Goal: Task Accomplishment & Management: Use online tool/utility

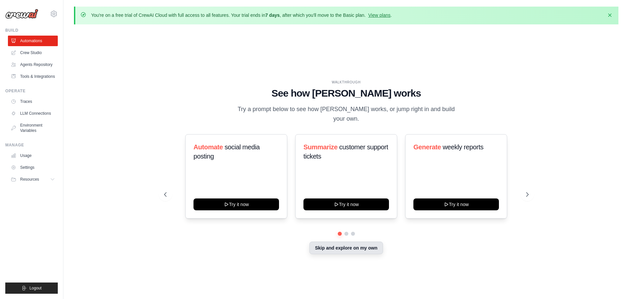
click at [348, 246] on button "Skip and explore on my own" at bounding box center [346, 248] width 74 height 13
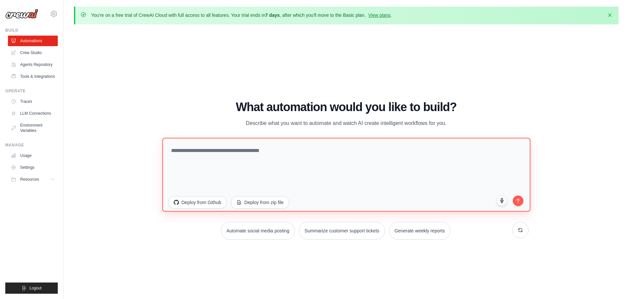
click at [246, 163] on textarea at bounding box center [346, 175] width 368 height 74
click at [233, 165] on textarea at bounding box center [346, 175] width 368 height 74
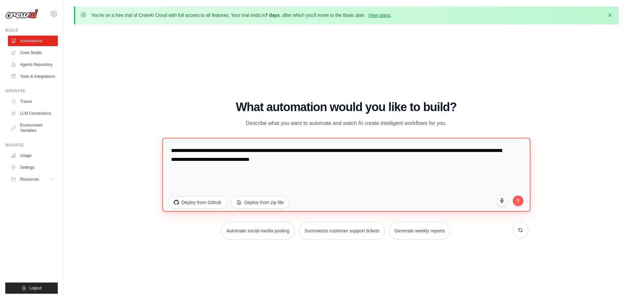
click at [318, 161] on textarea "**********" at bounding box center [346, 175] width 368 height 74
click at [345, 158] on textarea "**********" at bounding box center [346, 175] width 368 height 74
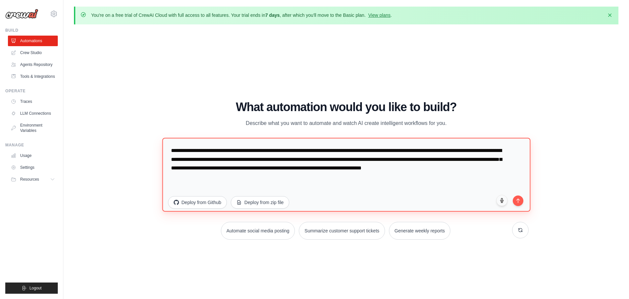
click at [192, 153] on textarea "**********" at bounding box center [346, 175] width 368 height 74
click at [212, 151] on textarea "**********" at bounding box center [346, 175] width 368 height 74
click at [224, 182] on textarea "**********" at bounding box center [346, 175] width 368 height 74
click at [412, 168] on textarea "**********" at bounding box center [346, 175] width 368 height 74
click at [414, 169] on textarea "**********" at bounding box center [346, 175] width 368 height 74
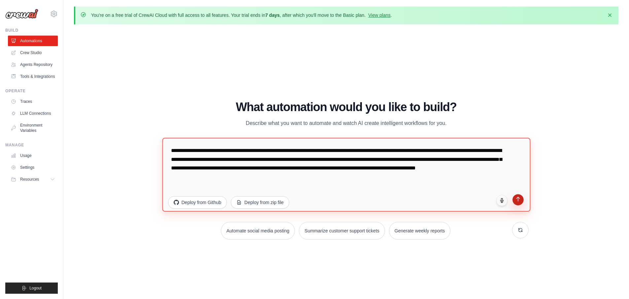
type textarea "**********"
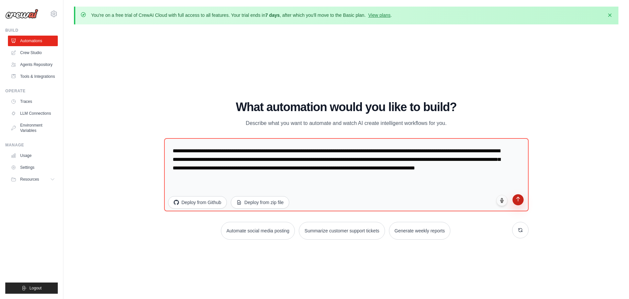
click at [516, 205] on button "submit" at bounding box center [517, 199] width 11 height 11
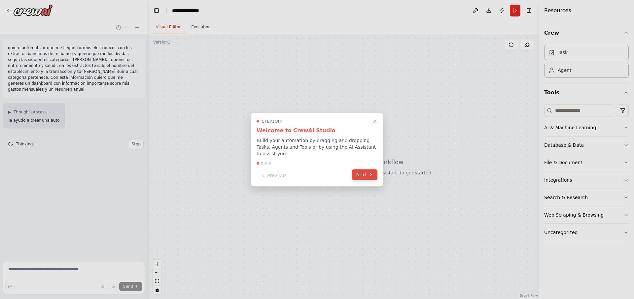
click at [363, 179] on button "Next" at bounding box center [364, 174] width 25 height 11
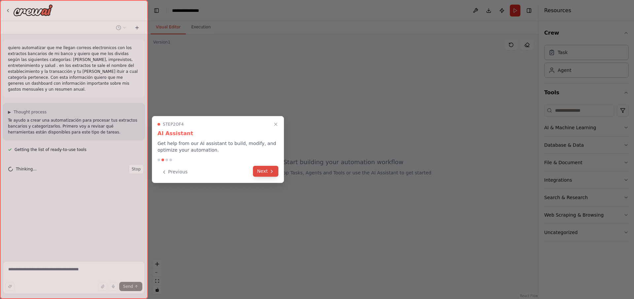
click at [262, 174] on button "Next" at bounding box center [265, 171] width 25 height 11
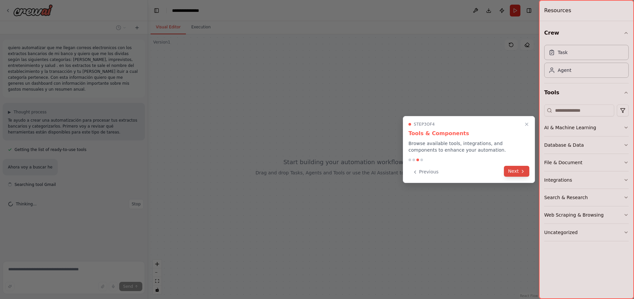
click at [515, 171] on button "Next" at bounding box center [516, 171] width 25 height 11
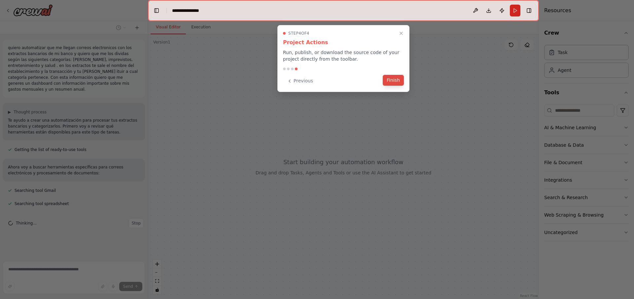
click at [394, 84] on button "Finish" at bounding box center [393, 80] width 21 height 11
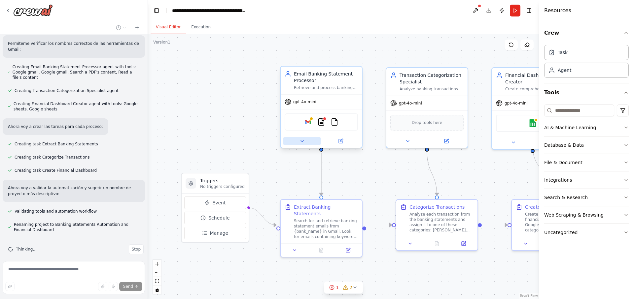
scroll to position [276, 0]
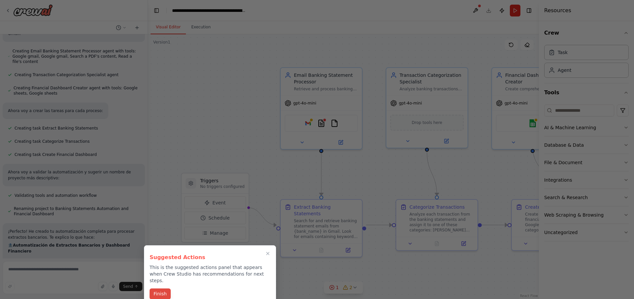
click at [156, 289] on button "Finish" at bounding box center [160, 294] width 21 height 11
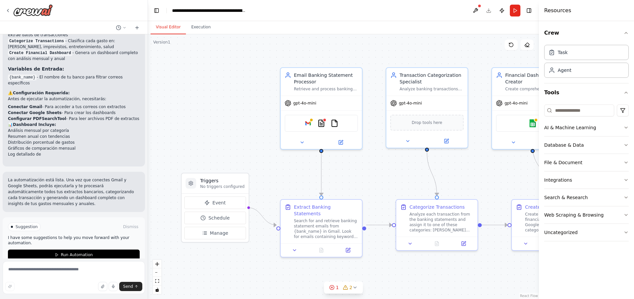
scroll to position [571, 0]
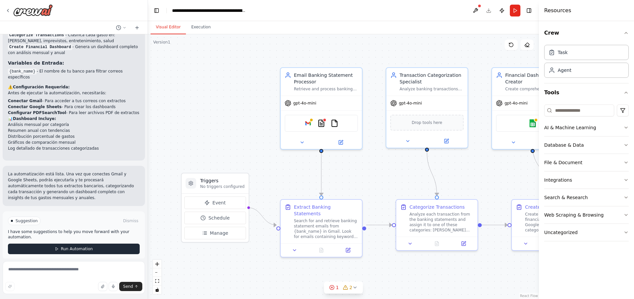
click at [60, 248] on button "Run Automation" at bounding box center [74, 249] width 132 height 11
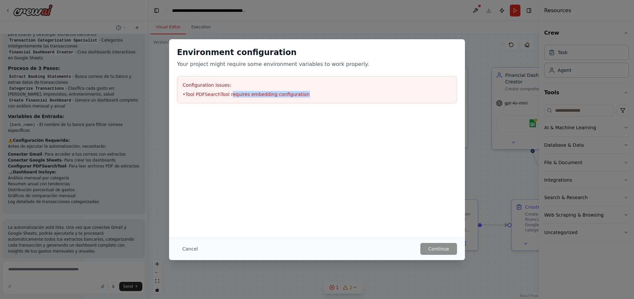
drag, startPoint x: 230, startPoint y: 96, endPoint x: 339, endPoint y: 93, distance: 109.3
click at [339, 93] on li "• Tool PDFSearchTool requires embedding configuration" at bounding box center [317, 94] width 269 height 7
click at [311, 92] on li "• Tool PDFSearchTool requires embedding configuration" at bounding box center [317, 94] width 269 height 7
drag, startPoint x: 314, startPoint y: 93, endPoint x: 181, endPoint y: 82, distance: 133.5
click at [181, 82] on div "Configuration issues: • Tool PDFSearchTool requires embedding configuration" at bounding box center [317, 89] width 280 height 27
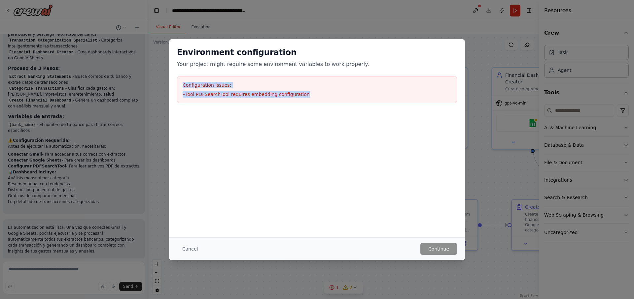
copy div "Configuration issues: • Tool PDFSearchTool requires embedding configuration"
click at [352, 202] on div "Environment configuration Your project might require some environment variables…" at bounding box center [317, 138] width 296 height 198
click at [250, 90] on div "Configuration issues: • Tool PDFSearchTool requires embedding configuration" at bounding box center [317, 89] width 280 height 27
click at [191, 252] on button "Cancel" at bounding box center [190, 249] width 26 height 12
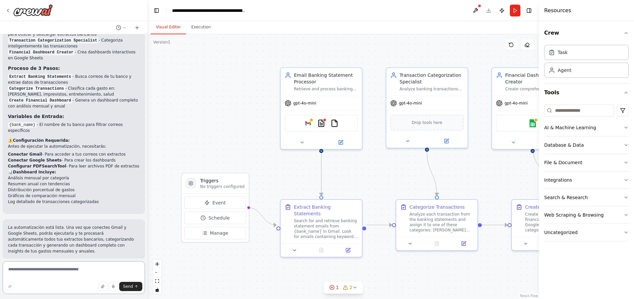
click at [52, 277] on textarea at bounding box center [74, 277] width 142 height 33
click at [312, 123] on div "Google gmail PDFSearchTool FileReadTool" at bounding box center [321, 122] width 73 height 17
click at [339, 141] on icon at bounding box center [341, 141] width 4 height 4
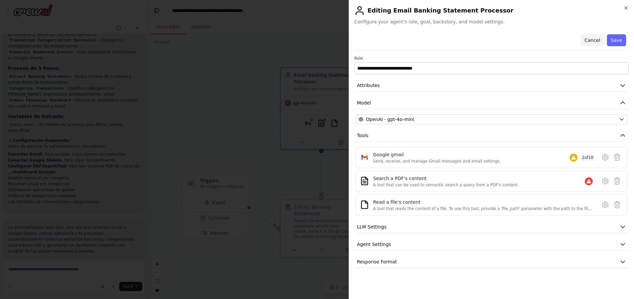
click at [596, 41] on button "Cancel" at bounding box center [591, 40] width 23 height 12
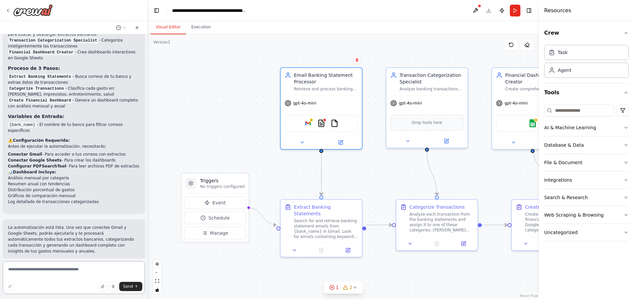
click at [28, 272] on textarea at bounding box center [74, 277] width 142 height 33
paste textarea "**********"
type textarea "**********"
click at [138, 285] on button "Send" at bounding box center [130, 286] width 23 height 9
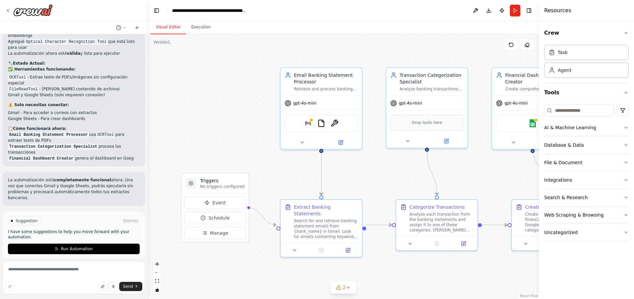
scroll to position [1003, 0]
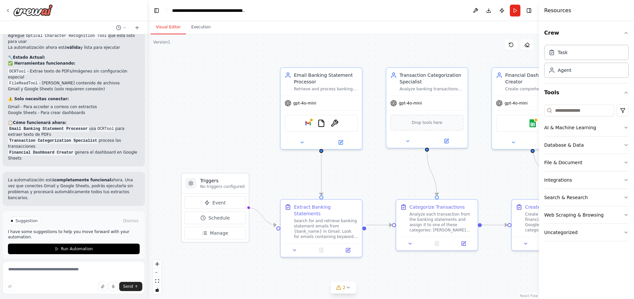
click at [194, 118] on div ".deletable-edge-delete-btn { width: 20px; height: 20px; border: 0px solid #ffff…" at bounding box center [343, 166] width 391 height 265
click at [490, 8] on button "Download" at bounding box center [488, 11] width 11 height 12
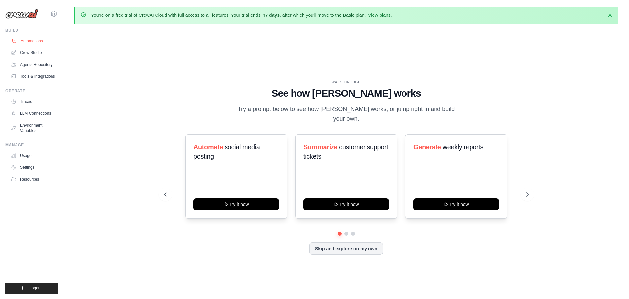
click at [26, 39] on link "Automations" at bounding box center [34, 41] width 50 height 11
click at [26, 156] on link "Usage" at bounding box center [34, 156] width 50 height 11
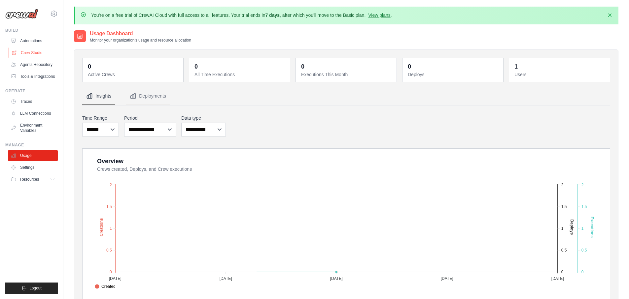
click at [27, 55] on link "Crew Studio" at bounding box center [34, 53] width 50 height 11
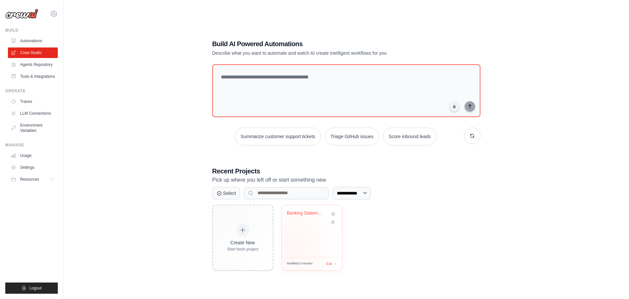
scroll to position [36, 0]
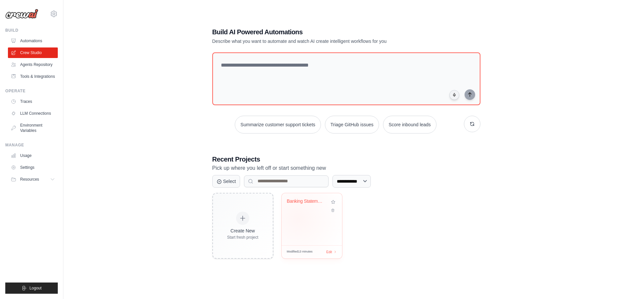
click at [298, 219] on div "Banking Statements Automation and F..." at bounding box center [312, 219] width 60 height 52
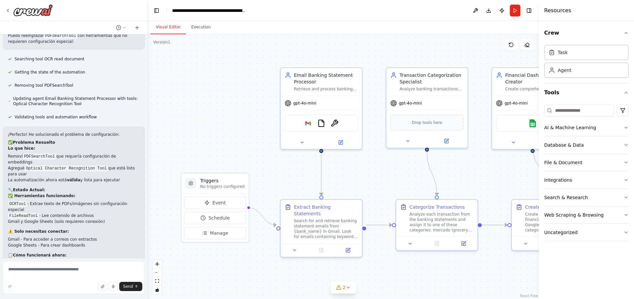
scroll to position [909, 0]
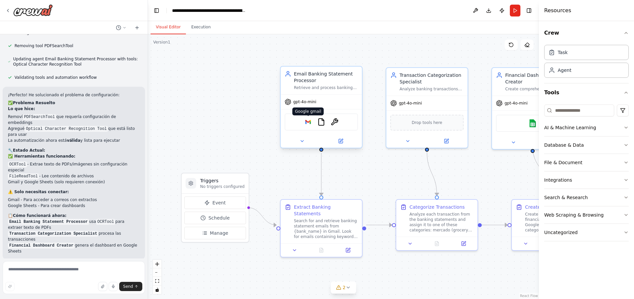
click at [307, 123] on img at bounding box center [308, 122] width 8 height 8
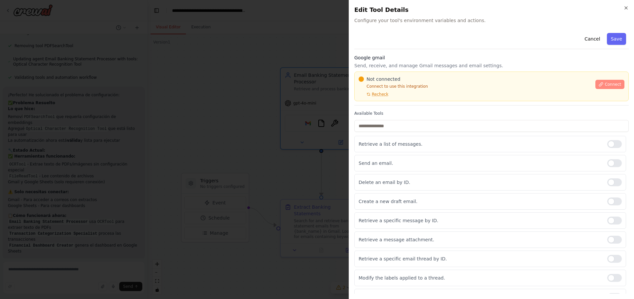
click at [604, 85] on span "Connect" at bounding box center [612, 84] width 17 height 5
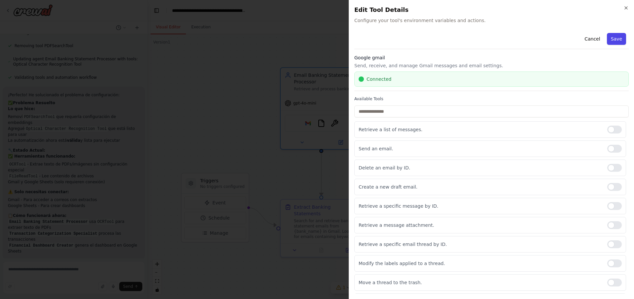
click at [610, 43] on button "Save" at bounding box center [616, 39] width 19 height 12
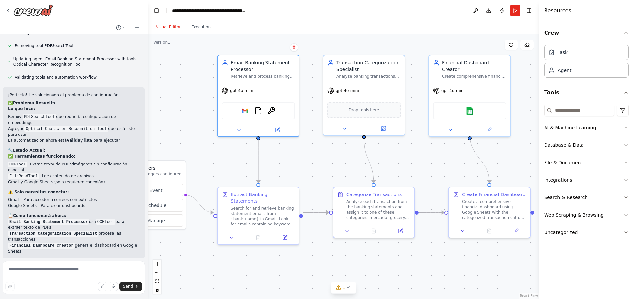
drag, startPoint x: 389, startPoint y: 192, endPoint x: 326, endPoint y: 179, distance: 64.3
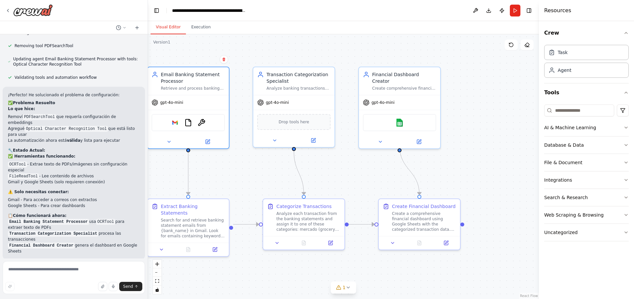
drag, startPoint x: 324, startPoint y: 165, endPoint x: 254, endPoint y: 177, distance: 71.0
click at [254, 177] on div ".deletable-edge-delete-btn { width: 20px; height: 20px; border: 0px solid #ffff…" at bounding box center [343, 166] width 391 height 265
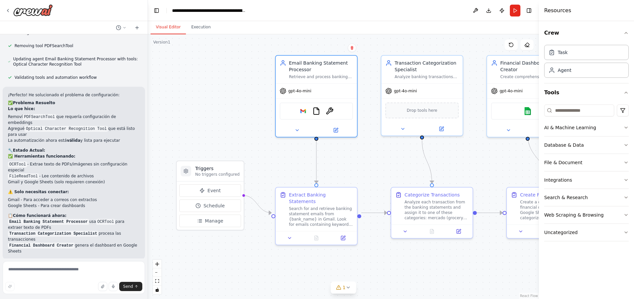
drag, startPoint x: 237, startPoint y: 188, endPoint x: 365, endPoint y: 177, distance: 128.9
click at [365, 177] on div ".deletable-edge-delete-btn { width: 20px; height: 20px; border: 0px solid #ffff…" at bounding box center [343, 166] width 391 height 265
click at [305, 111] on img at bounding box center [303, 110] width 8 height 8
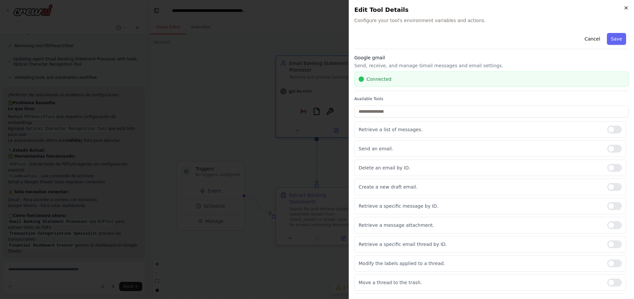
click at [625, 10] on icon "button" at bounding box center [625, 7] width 5 height 5
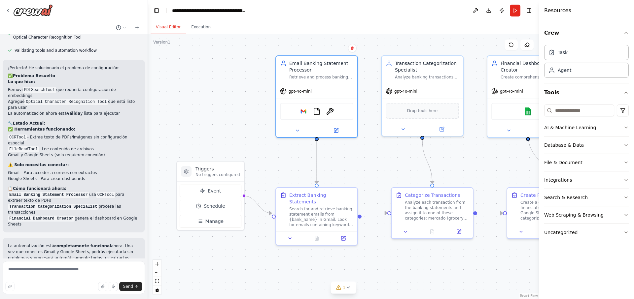
scroll to position [949, 0]
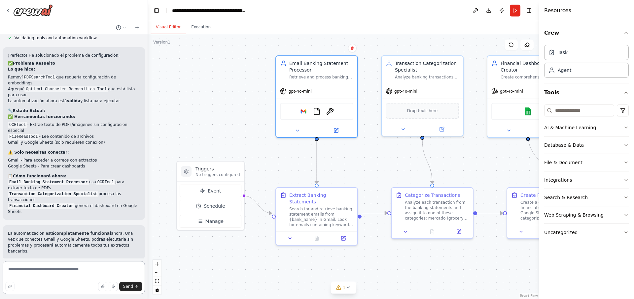
click at [34, 267] on textarea at bounding box center [74, 277] width 142 height 33
type textarea "**********"
click at [129, 288] on span "Send" at bounding box center [128, 286] width 10 height 5
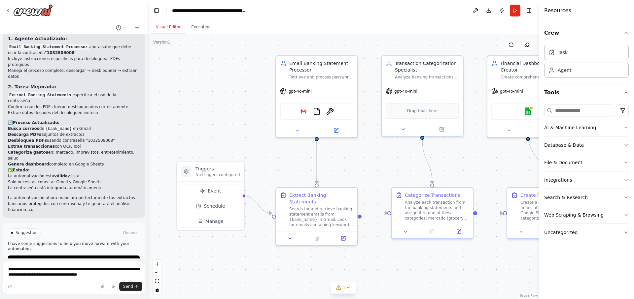
scroll to position [1409, 0]
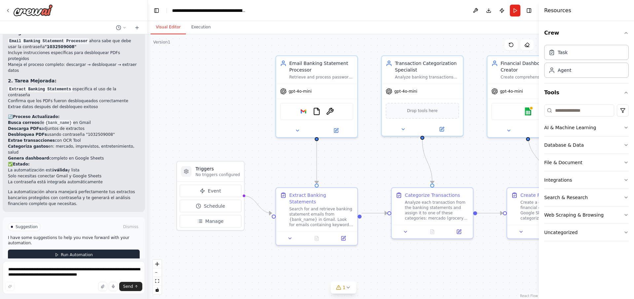
click at [75, 253] on span "Run Automation" at bounding box center [77, 255] width 32 height 5
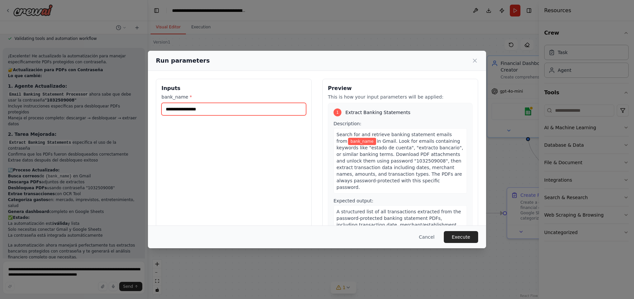
click at [223, 108] on input "bank_name *" at bounding box center [233, 109] width 145 height 13
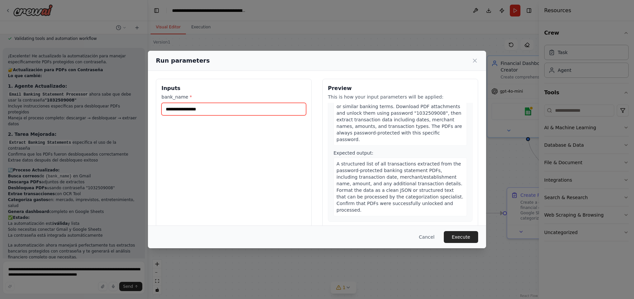
scroll to position [0, 0]
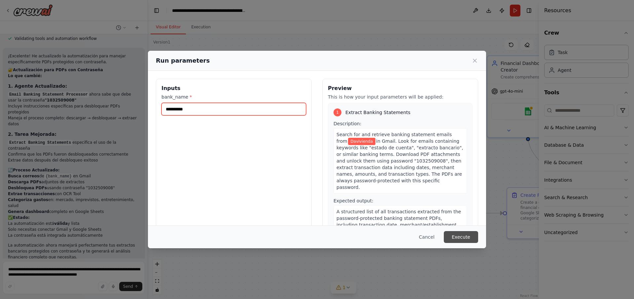
type input "**********"
click at [461, 239] on button "Execute" at bounding box center [461, 237] width 34 height 12
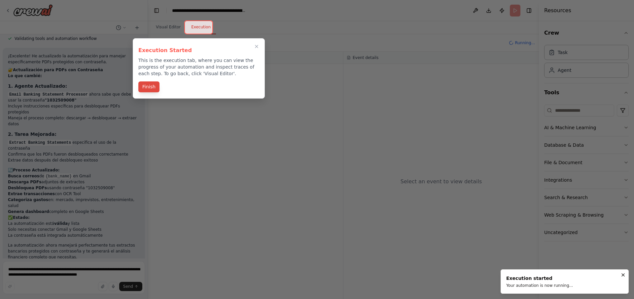
click at [148, 88] on button "Finish" at bounding box center [148, 87] width 21 height 11
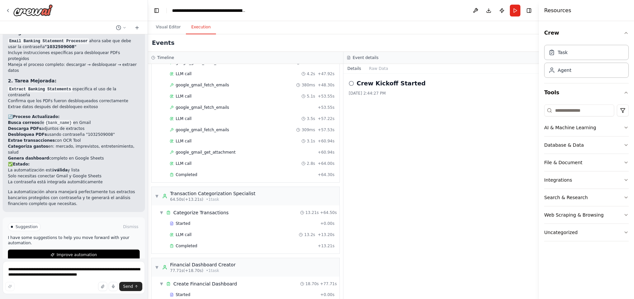
scroll to position [277, 0]
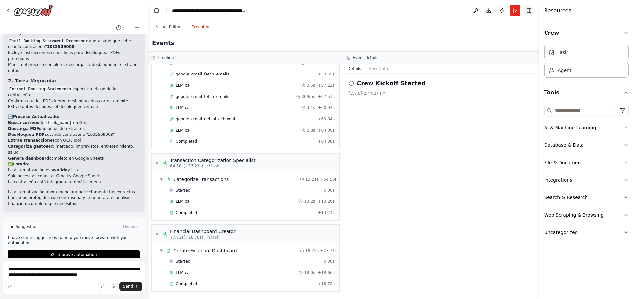
click at [527, 12] on button "Toggle Right Sidebar" at bounding box center [528, 10] width 9 height 9
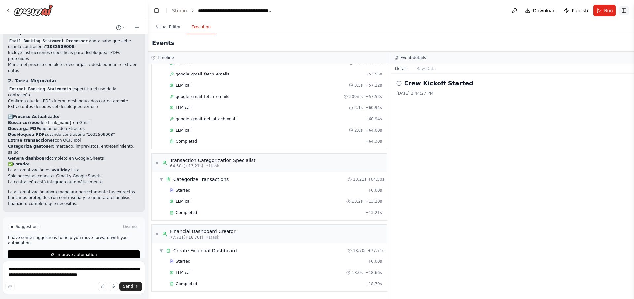
click at [620, 9] on button "Toggle Right Sidebar" at bounding box center [623, 10] width 9 height 9
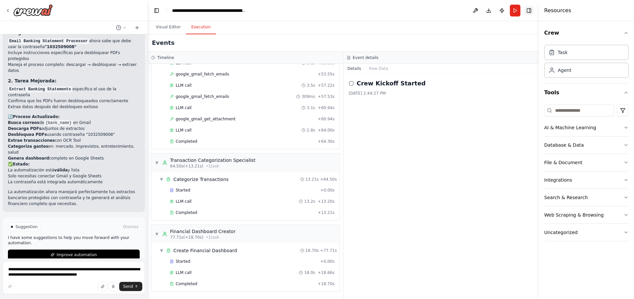
click at [530, 13] on button "Toggle Right Sidebar" at bounding box center [528, 10] width 9 height 9
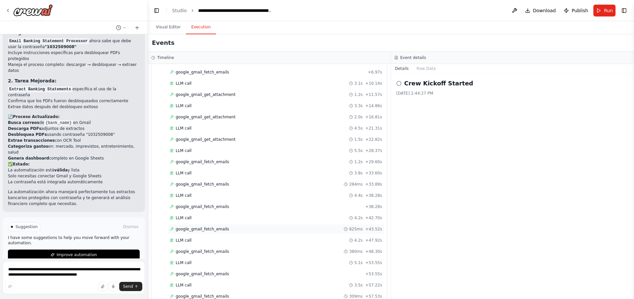
scroll to position [0, 0]
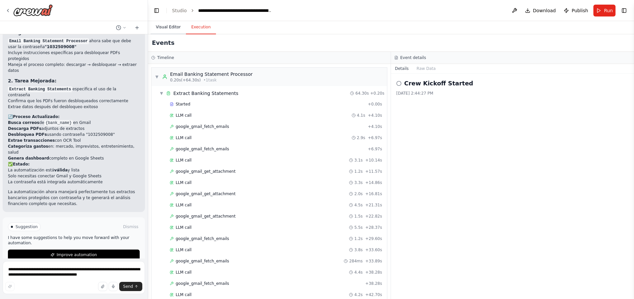
click at [168, 32] on button "Visual Editor" at bounding box center [168, 27] width 35 height 14
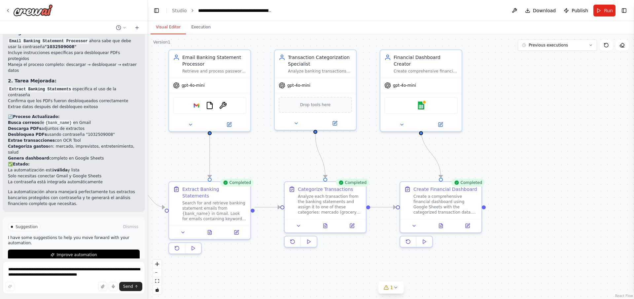
drag, startPoint x: 546, startPoint y: 270, endPoint x: 439, endPoint y: 264, distance: 107.1
click at [451, 201] on div "Create a comprehensive financial dashboard using Google Sheets with the categor…" at bounding box center [445, 203] width 64 height 21
click at [416, 227] on icon at bounding box center [413, 224] width 5 height 5
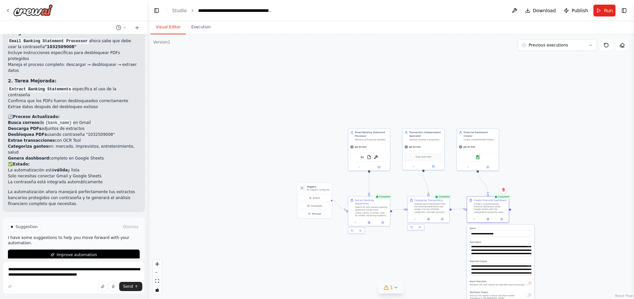
click at [394, 287] on icon at bounding box center [395, 287] width 5 height 5
click at [584, 276] on div ".deletable-edge-delete-btn { width: 20px; height: 20px; border: 0px solid #ffff…" at bounding box center [391, 166] width 486 height 265
click at [436, 288] on span "Google sheets integration is not connected. Please connect before using it." at bounding box center [394, 286] width 149 height 5
click at [458, 272] on button at bounding box center [463, 271] width 11 height 8
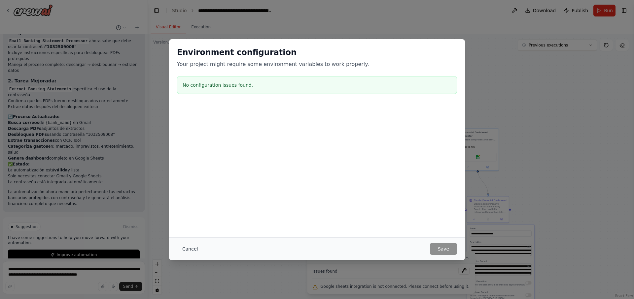
click at [193, 249] on button "Cancel" at bounding box center [190, 249] width 26 height 12
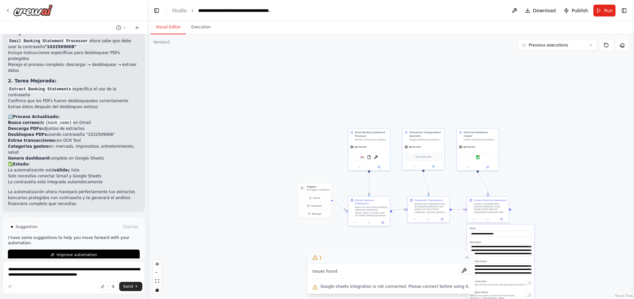
click at [362, 287] on span "Google sheets integration is not connected. Please connect before using it." at bounding box center [394, 286] width 149 height 5
click at [317, 287] on icon at bounding box center [315, 288] width 4 height 4
drag, startPoint x: 376, startPoint y: 288, endPoint x: 436, endPoint y: 289, distance: 59.8
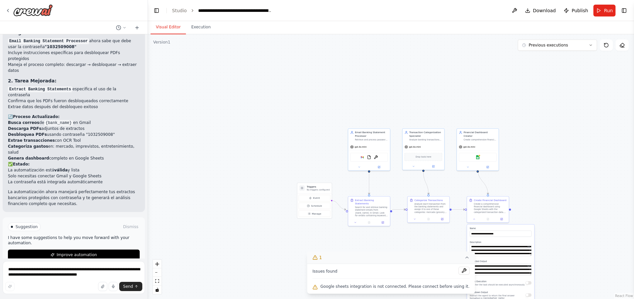
click at [376, 288] on span "Google sheets integration is not connected. Please connect before using it." at bounding box center [394, 286] width 149 height 5
click at [585, 283] on div ".deletable-edge-delete-btn { width: 20px; height: 20px; border: 0px solid #ffff…" at bounding box center [391, 166] width 486 height 265
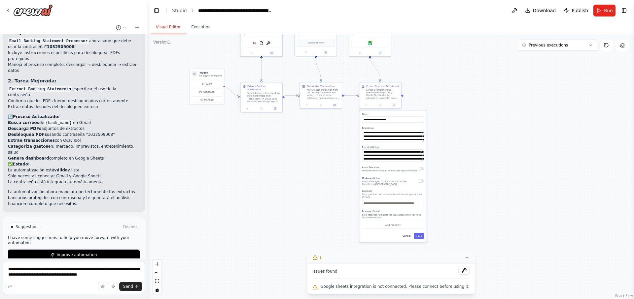
drag, startPoint x: 574, startPoint y: 264, endPoint x: 467, endPoint y: 150, distance: 156.9
click at [467, 150] on div ".deletable-edge-delete-btn { width: 20px; height: 20px; border: 0px solid #ffff…" at bounding box center [391, 166] width 486 height 265
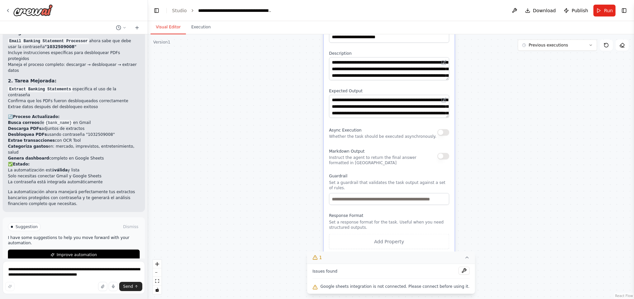
drag, startPoint x: 436, startPoint y: 174, endPoint x: 474, endPoint y: 142, distance: 49.2
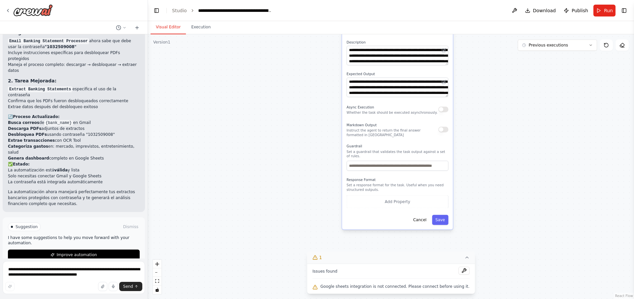
drag, startPoint x: 485, startPoint y: 197, endPoint x: 480, endPoint y: 166, distance: 31.2
click at [480, 166] on div ".deletable-edge-delete-btn { width: 20px; height: 20px; border: 0px solid #ffff…" at bounding box center [391, 166] width 486 height 265
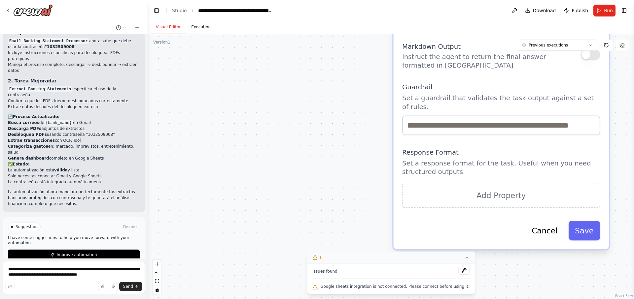
click at [200, 25] on button "Execution" at bounding box center [201, 27] width 30 height 14
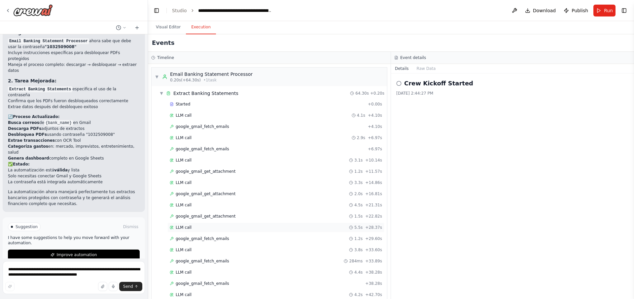
scroll to position [277, 0]
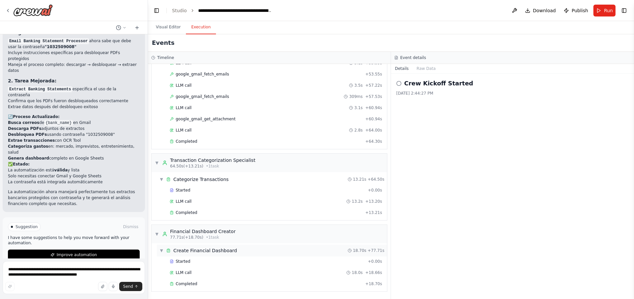
click at [161, 250] on span "▼" at bounding box center [161, 250] width 4 height 5
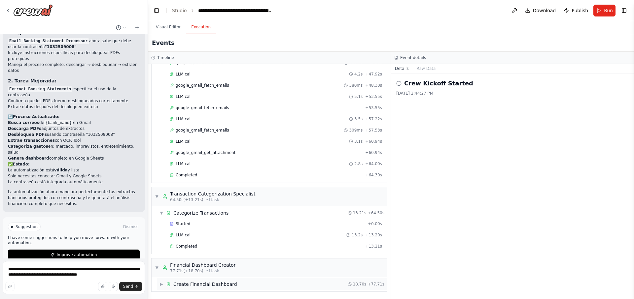
scroll to position [243, 0]
click at [155, 269] on span "▼" at bounding box center [157, 267] width 4 height 5
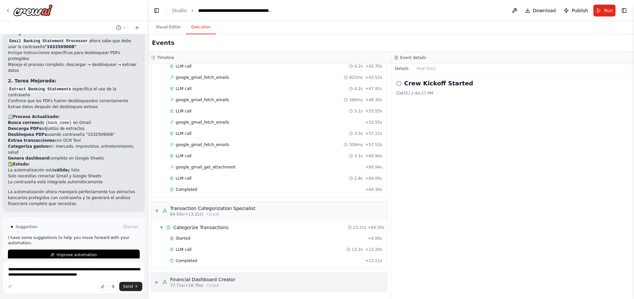
scroll to position [229, 0]
click at [158, 283] on span "▶" at bounding box center [157, 282] width 4 height 5
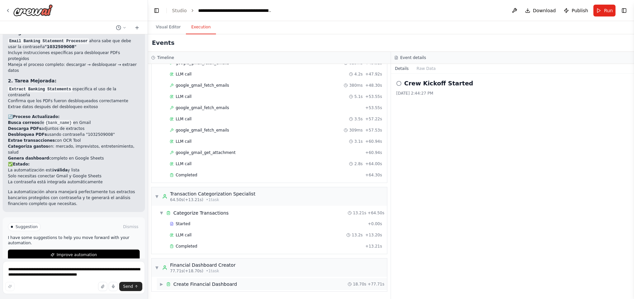
click at [161, 283] on span "▶" at bounding box center [161, 284] width 4 height 5
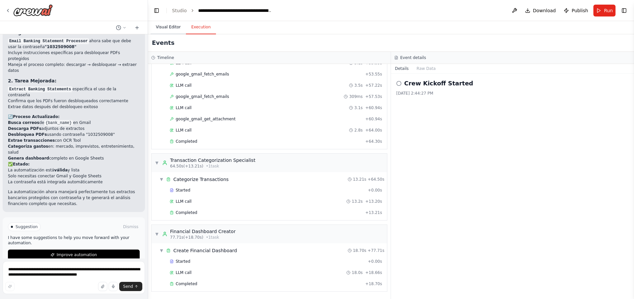
click at [170, 28] on button "Visual Editor" at bounding box center [168, 27] width 35 height 14
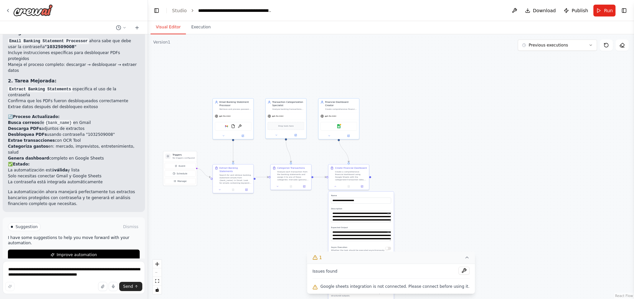
drag, startPoint x: 444, startPoint y: 120, endPoint x: 436, endPoint y: 230, distance: 110.2
click at [340, 123] on div at bounding box center [340, 124] width 2 height 2
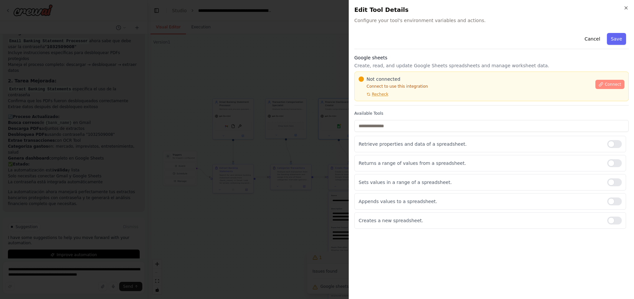
click at [606, 82] on span "Connect" at bounding box center [612, 84] width 17 height 5
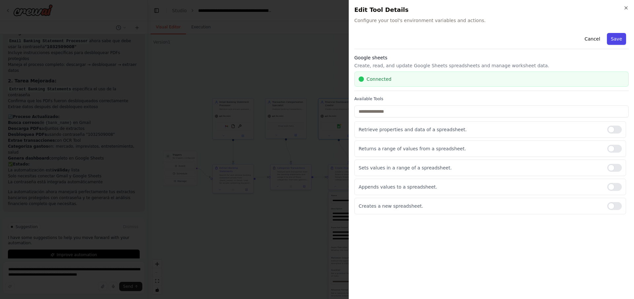
click at [613, 38] on button "Save" at bounding box center [616, 39] width 19 height 12
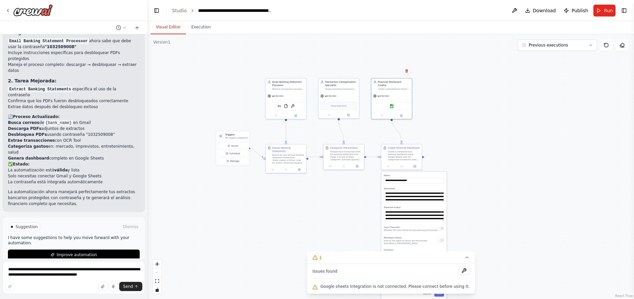
drag, startPoint x: 406, startPoint y: 158, endPoint x: 459, endPoint y: 138, distance: 56.2
click at [459, 138] on div ".deletable-edge-delete-btn { width: 20px; height: 20px; border: 0px solid #ffff…" at bounding box center [391, 166] width 486 height 265
click at [392, 104] on img at bounding box center [392, 106] width 4 height 4
click at [393, 103] on div at bounding box center [393, 104] width 2 height 2
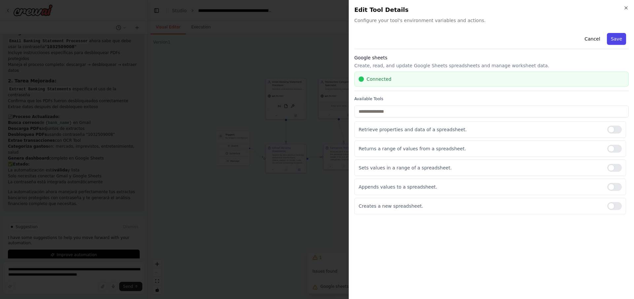
click at [615, 36] on button "Save" at bounding box center [616, 39] width 19 height 12
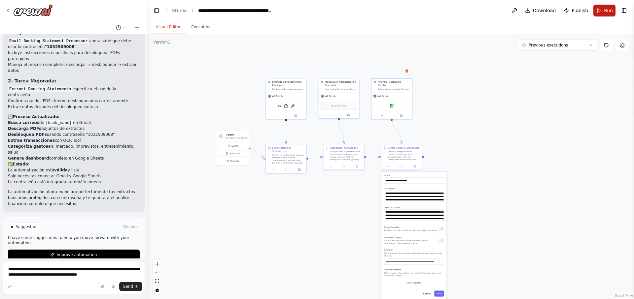
click at [600, 13] on button "Run" at bounding box center [604, 11] width 22 height 12
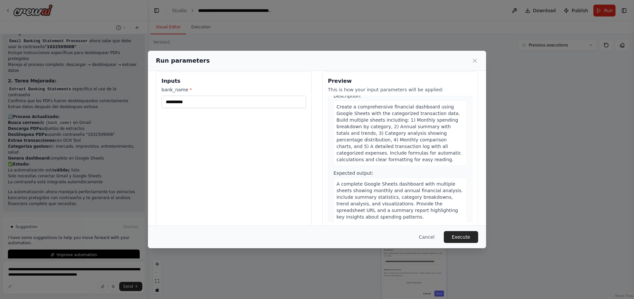
scroll to position [17, 0]
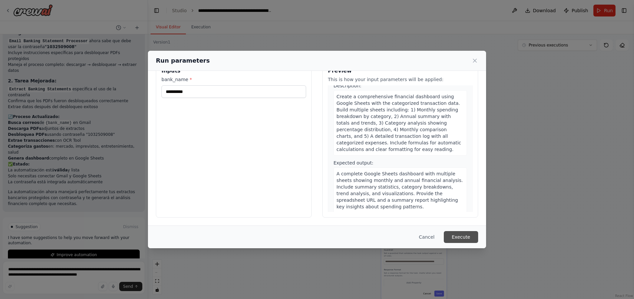
click at [453, 237] on button "Execute" at bounding box center [461, 237] width 34 height 12
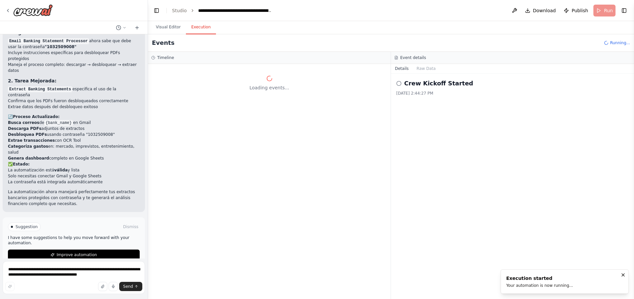
scroll to position [0, 0]
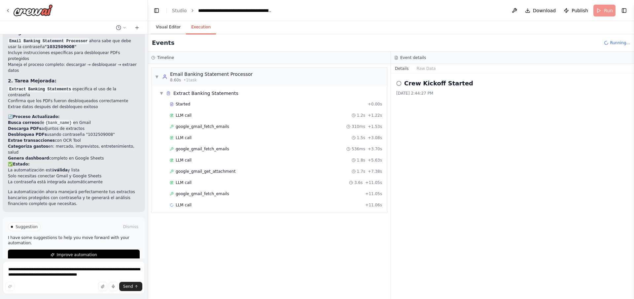
click at [173, 30] on button "Visual Editor" at bounding box center [168, 27] width 35 height 14
click at [192, 29] on button "Execution" at bounding box center [201, 27] width 30 height 14
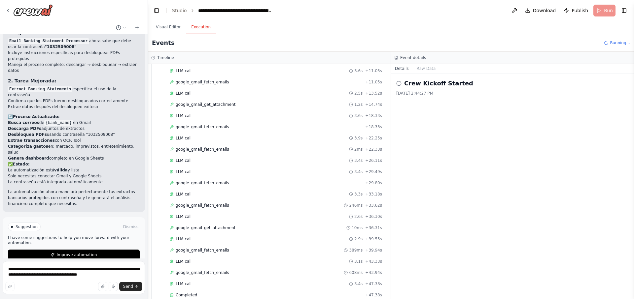
scroll to position [183, 0]
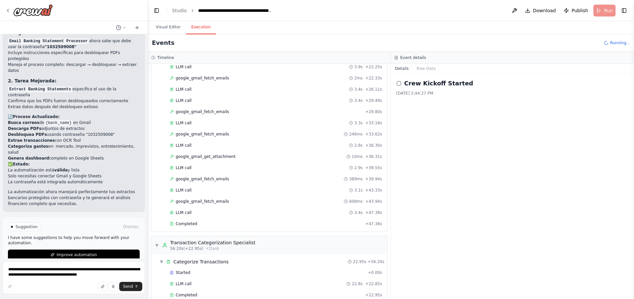
click at [445, 271] on div "Crew Kickoff Started 10/3/2025, 2:44:27 PM" at bounding box center [512, 187] width 243 height 226
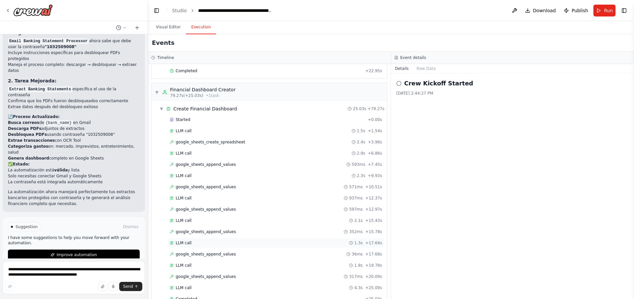
scroll to position [423, 0]
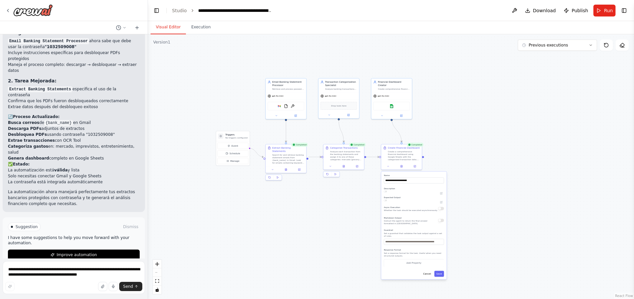
click at [173, 28] on button "Visual Editor" at bounding box center [168, 27] width 35 height 14
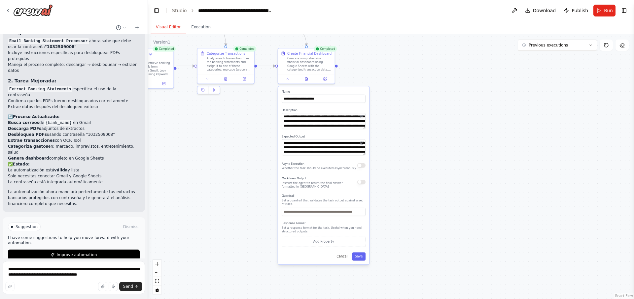
drag, startPoint x: 456, startPoint y: 242, endPoint x: 391, endPoint y: 162, distance: 102.3
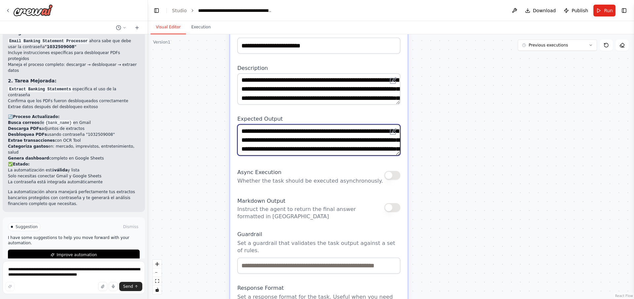
click at [284, 138] on textarea "**********" at bounding box center [318, 139] width 163 height 31
drag, startPoint x: 255, startPoint y: 128, endPoint x: 312, endPoint y: 175, distance: 73.6
click at [312, 175] on div "**********" at bounding box center [318, 194] width 177 height 347
click at [332, 150] on textarea "**********" at bounding box center [318, 139] width 163 height 31
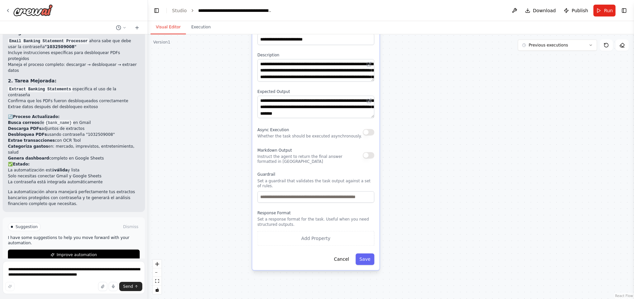
drag, startPoint x: 427, startPoint y: 264, endPoint x: 412, endPoint y: 199, distance: 66.9
click at [412, 199] on div ".deletable-edge-delete-btn { width: 20px; height: 20px; border: 0px solid #ffff…" at bounding box center [391, 166] width 486 height 265
click at [349, 242] on button "Add Property" at bounding box center [315, 238] width 117 height 15
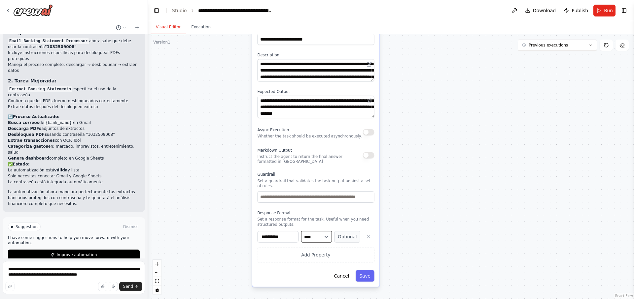
click at [329, 239] on select "**** ******* ******* **** ******" at bounding box center [316, 237] width 31 height 12
click at [324, 239] on select "**** ******* ******* **** ******" at bounding box center [316, 237] width 31 height 12
click at [367, 236] on icon "button" at bounding box center [368, 236] width 5 height 5
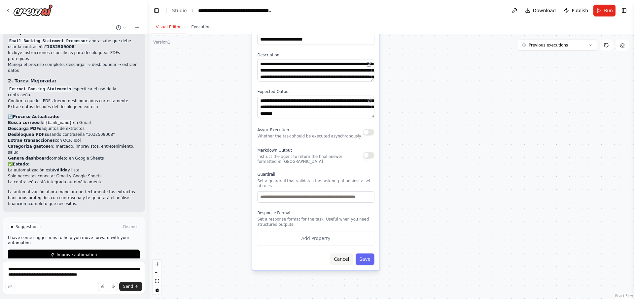
click at [346, 262] on button "Cancel" at bounding box center [341, 260] width 23 height 12
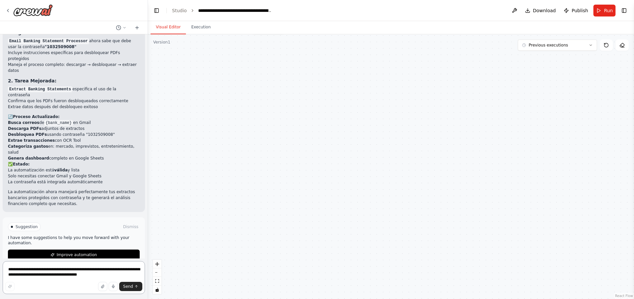
click at [51, 273] on textarea "**********" at bounding box center [74, 277] width 142 height 33
drag, startPoint x: 359, startPoint y: 219, endPoint x: 411, endPoint y: 271, distance: 73.8
click at [411, 271] on div ".deletable-edge-delete-btn { width: 20px; height: 20px; border: 0px solid #ffff…" at bounding box center [391, 166] width 486 height 265
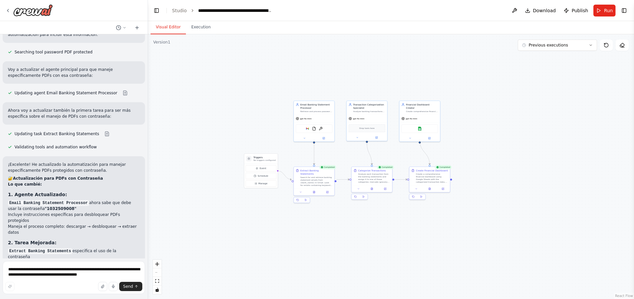
scroll to position [1211, 0]
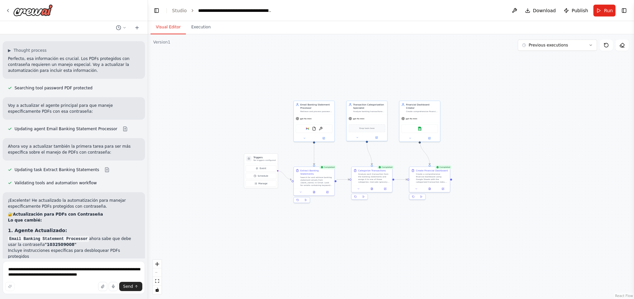
click at [146, 209] on div at bounding box center [146, 149] width 3 height 299
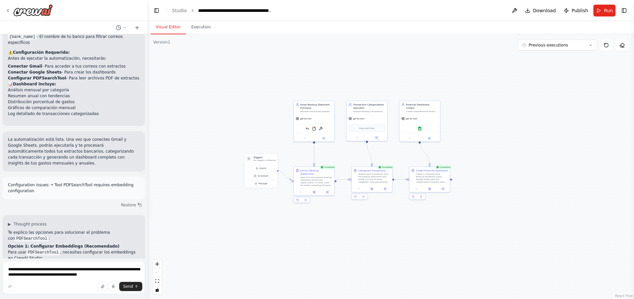
scroll to position [1409, 0]
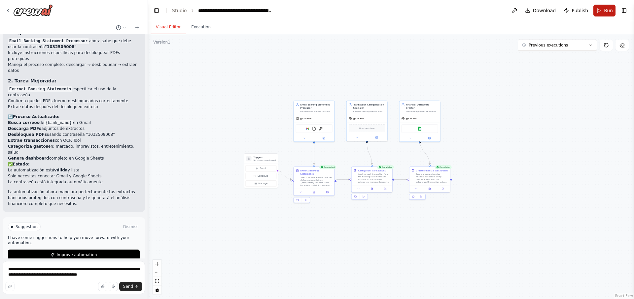
click at [603, 13] on button "Run" at bounding box center [604, 11] width 22 height 12
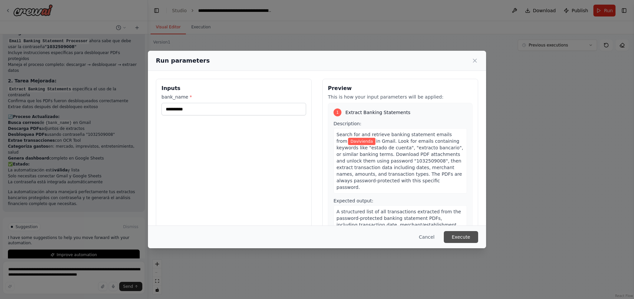
click at [455, 239] on button "Execute" at bounding box center [461, 237] width 34 height 12
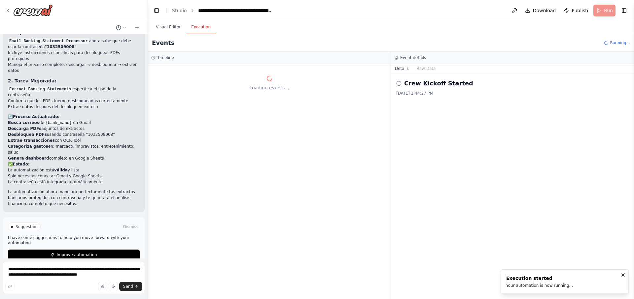
scroll to position [0, 0]
click at [164, 25] on button "Visual Editor" at bounding box center [168, 27] width 35 height 14
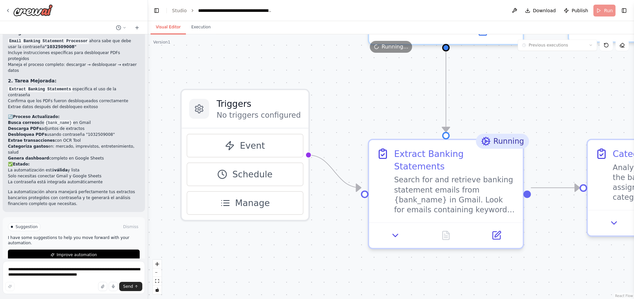
drag, startPoint x: 278, startPoint y: 226, endPoint x: 241, endPoint y: 257, distance: 48.5
click at [241, 257] on div ".deletable-edge-delete-btn { width: 20px; height: 20px; border: 0px solid #ffff…" at bounding box center [391, 166] width 486 height 265
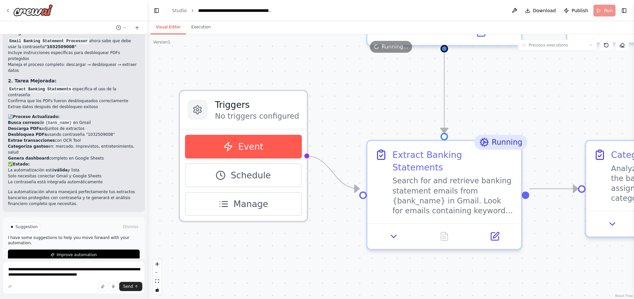
click at [254, 149] on span "Event" at bounding box center [250, 147] width 25 height 13
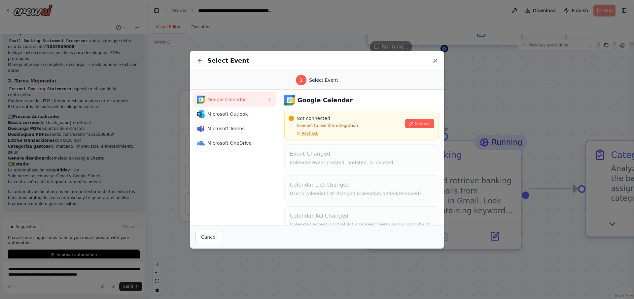
click at [434, 60] on icon at bounding box center [435, 60] width 7 height 7
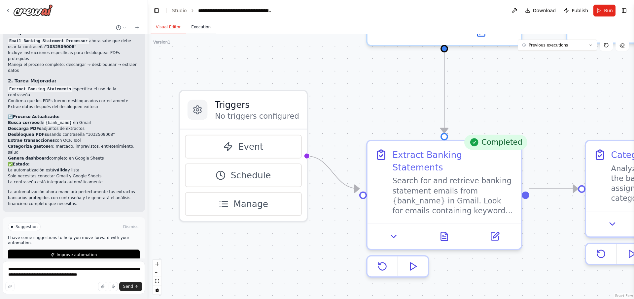
click at [193, 27] on button "Execution" at bounding box center [201, 27] width 30 height 14
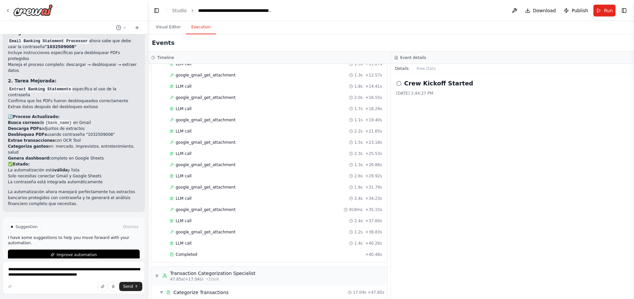
scroll to position [389, 0]
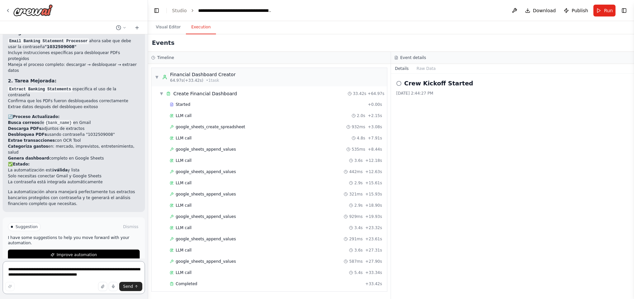
click at [59, 279] on textarea "**********" at bounding box center [74, 277] width 142 height 33
click at [49, 267] on textarea "**********" at bounding box center [74, 277] width 142 height 33
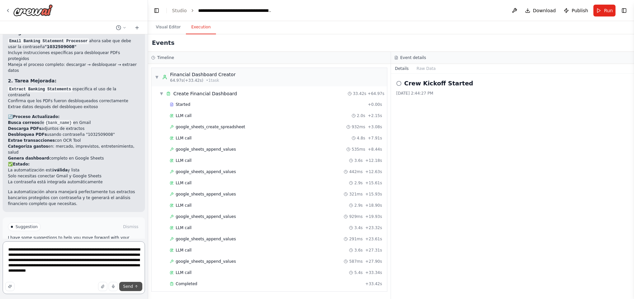
type textarea "**********"
click at [126, 288] on span "Send" at bounding box center [128, 286] width 10 height 5
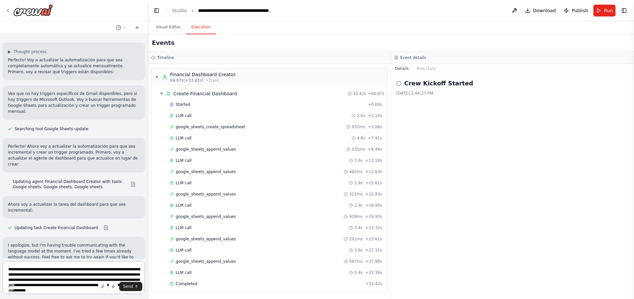
scroll to position [1652, 0]
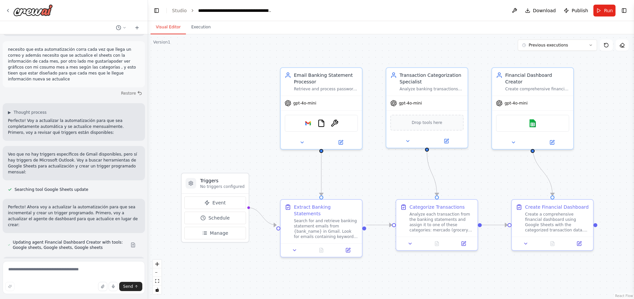
scroll to position [1652, 0]
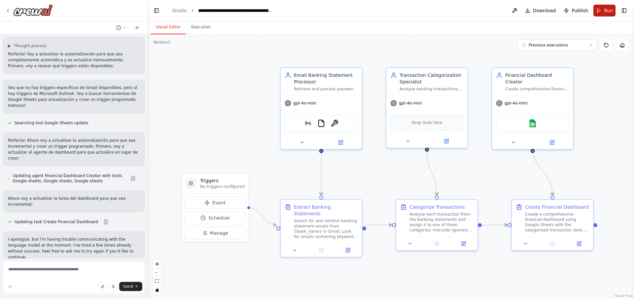
click at [605, 12] on span "Run" at bounding box center [608, 10] width 9 height 7
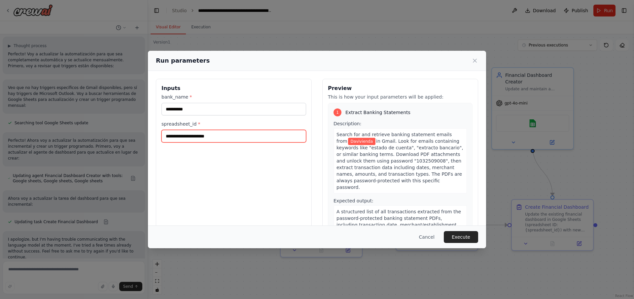
click at [206, 134] on input "spreadsheet_id *" at bounding box center [233, 136] width 145 height 13
click at [207, 132] on input "spreadsheet_id *" at bounding box center [233, 136] width 145 height 13
paste input "**********"
type input "**********"
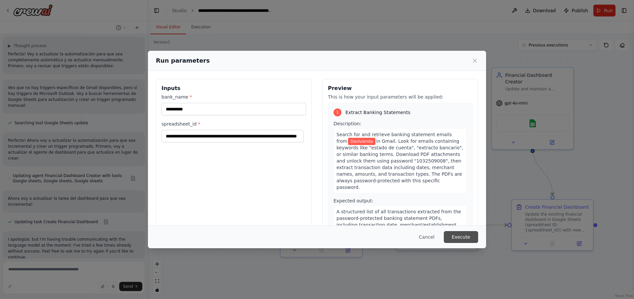
scroll to position [0, 0]
click at [463, 237] on button "Execute" at bounding box center [461, 237] width 34 height 12
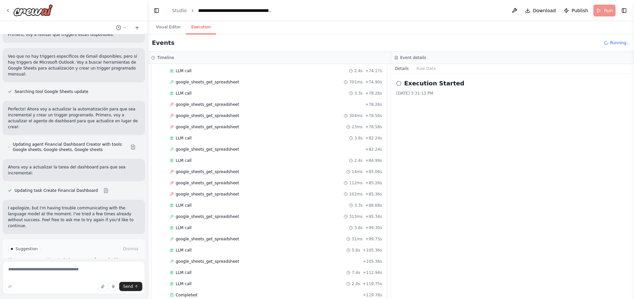
scroll to position [1186, 0]
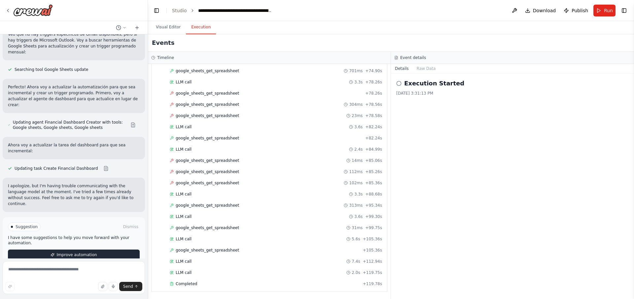
click at [80, 253] on span "Improve automation" at bounding box center [76, 255] width 40 height 5
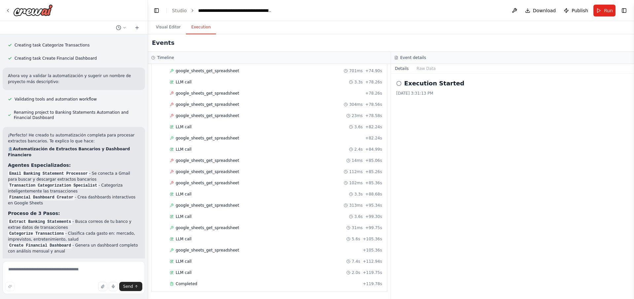
scroll to position [0, 0]
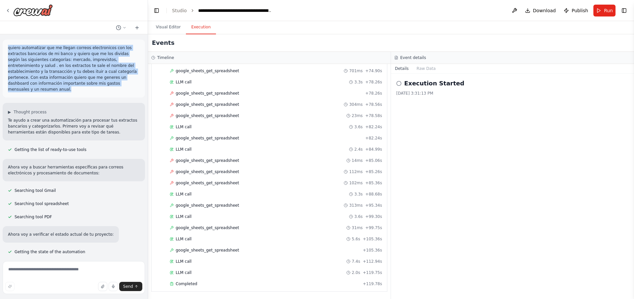
drag, startPoint x: 8, startPoint y: 48, endPoint x: 124, endPoint y: 89, distance: 123.4
click at [124, 89] on div "quiero automatizar que me llegan correos electronicos con los extractos bancari…" at bounding box center [74, 69] width 142 height 58
copy p "quiero automatizar que me llegan correos electronicos con los extractos bancari…"
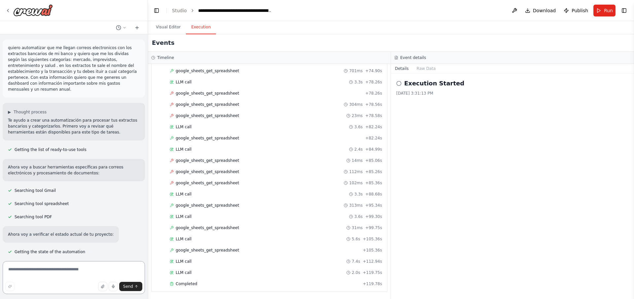
click at [48, 274] on textarea at bounding box center [74, 277] width 142 height 33
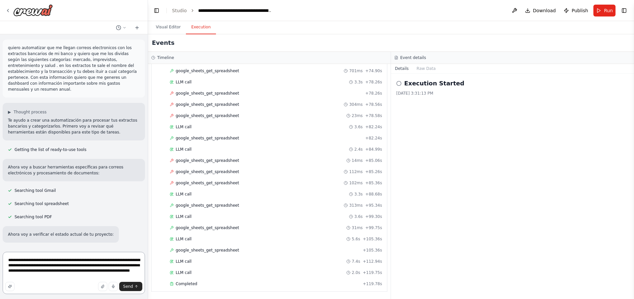
type textarea "**********"
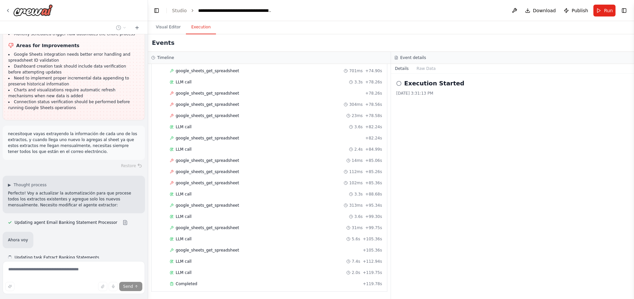
scroll to position [2268, 0]
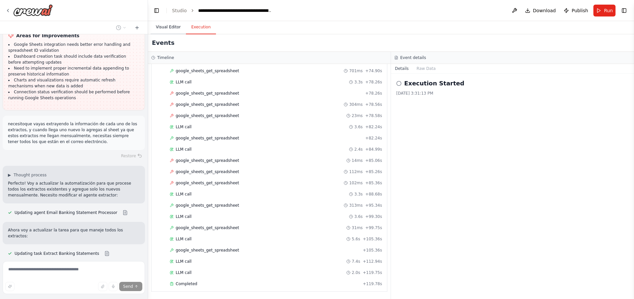
click at [167, 26] on button "Visual Editor" at bounding box center [168, 27] width 35 height 14
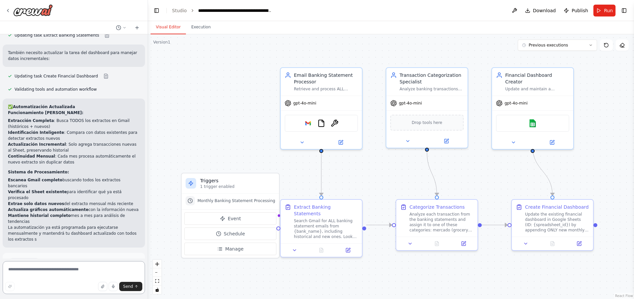
scroll to position [2493, 0]
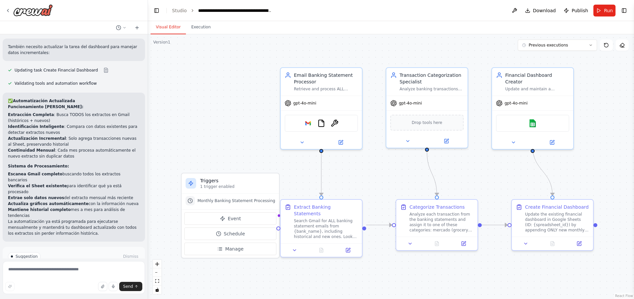
click at [41, 280] on button "Run Automation" at bounding box center [74, 285] width 132 height 11
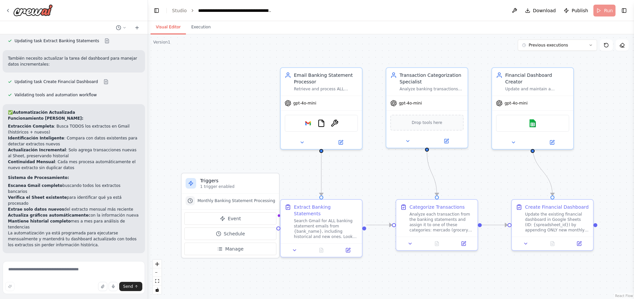
scroll to position [2439, 0]
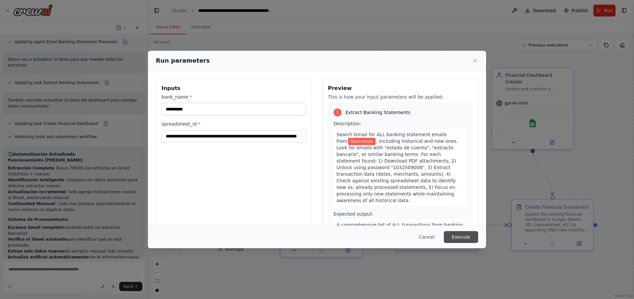
click at [463, 243] on button "Execute" at bounding box center [461, 237] width 34 height 12
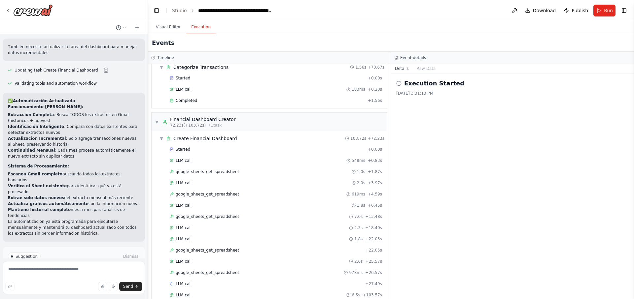
scroll to position [659, 0]
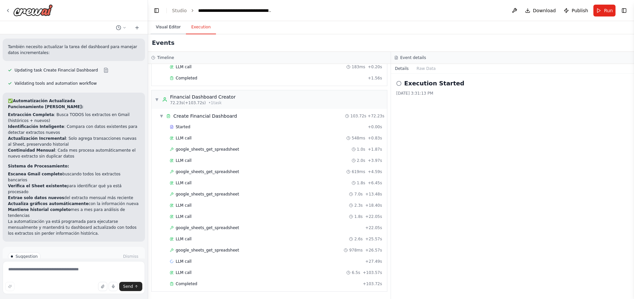
click at [171, 29] on button "Visual Editor" at bounding box center [168, 27] width 35 height 14
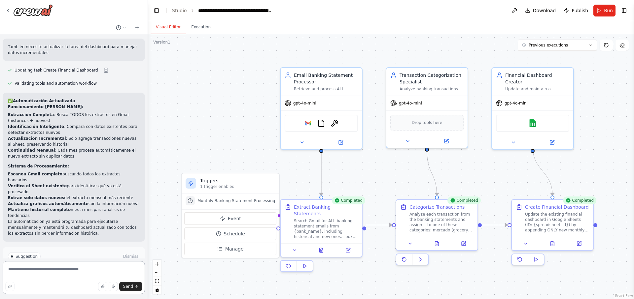
click at [84, 269] on textarea at bounding box center [74, 277] width 142 height 33
type textarea "**********"
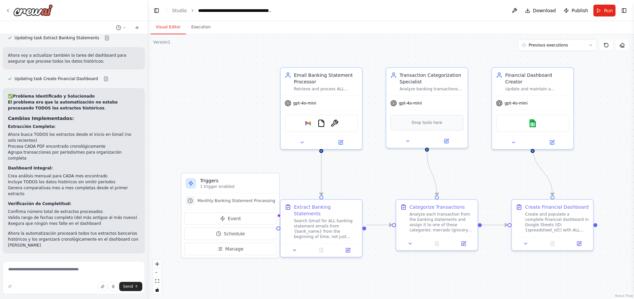
scroll to position [2834, 0]
